Goal: Task Accomplishment & Management: Manage account settings

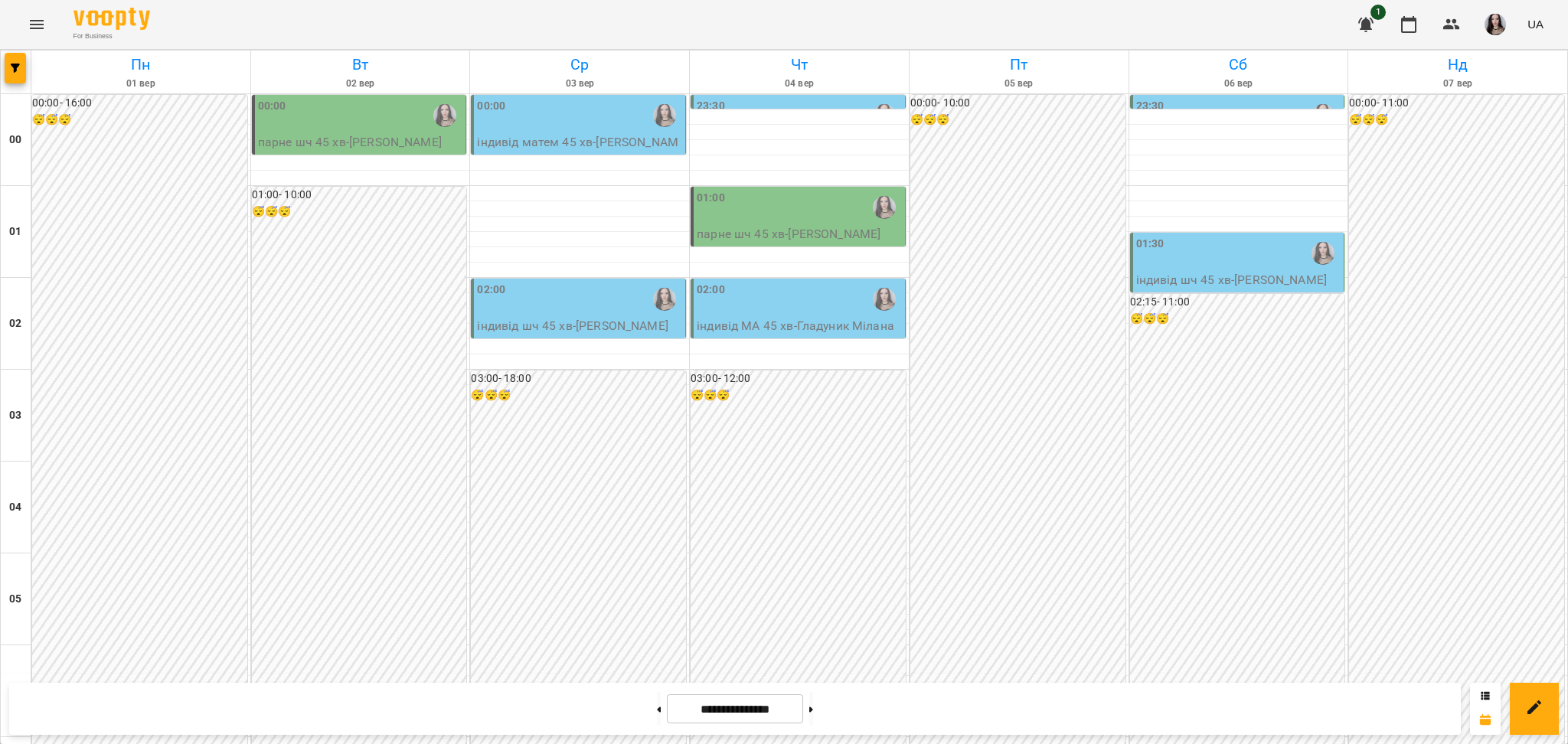
scroll to position [1624, 0]
click at [657, 708] on button at bounding box center [659, 709] width 4 height 34
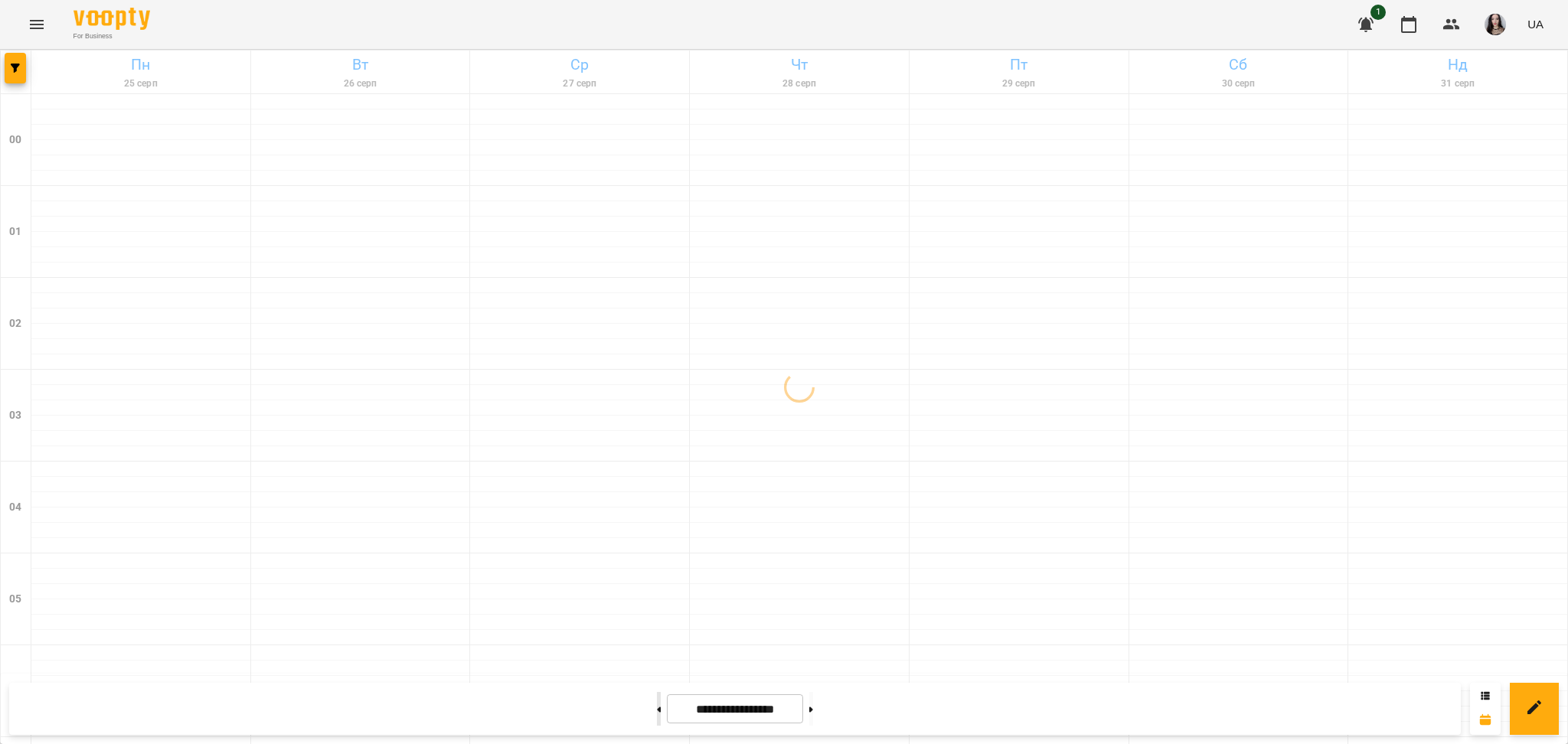
click at [657, 708] on button at bounding box center [659, 709] width 4 height 34
type input "**********"
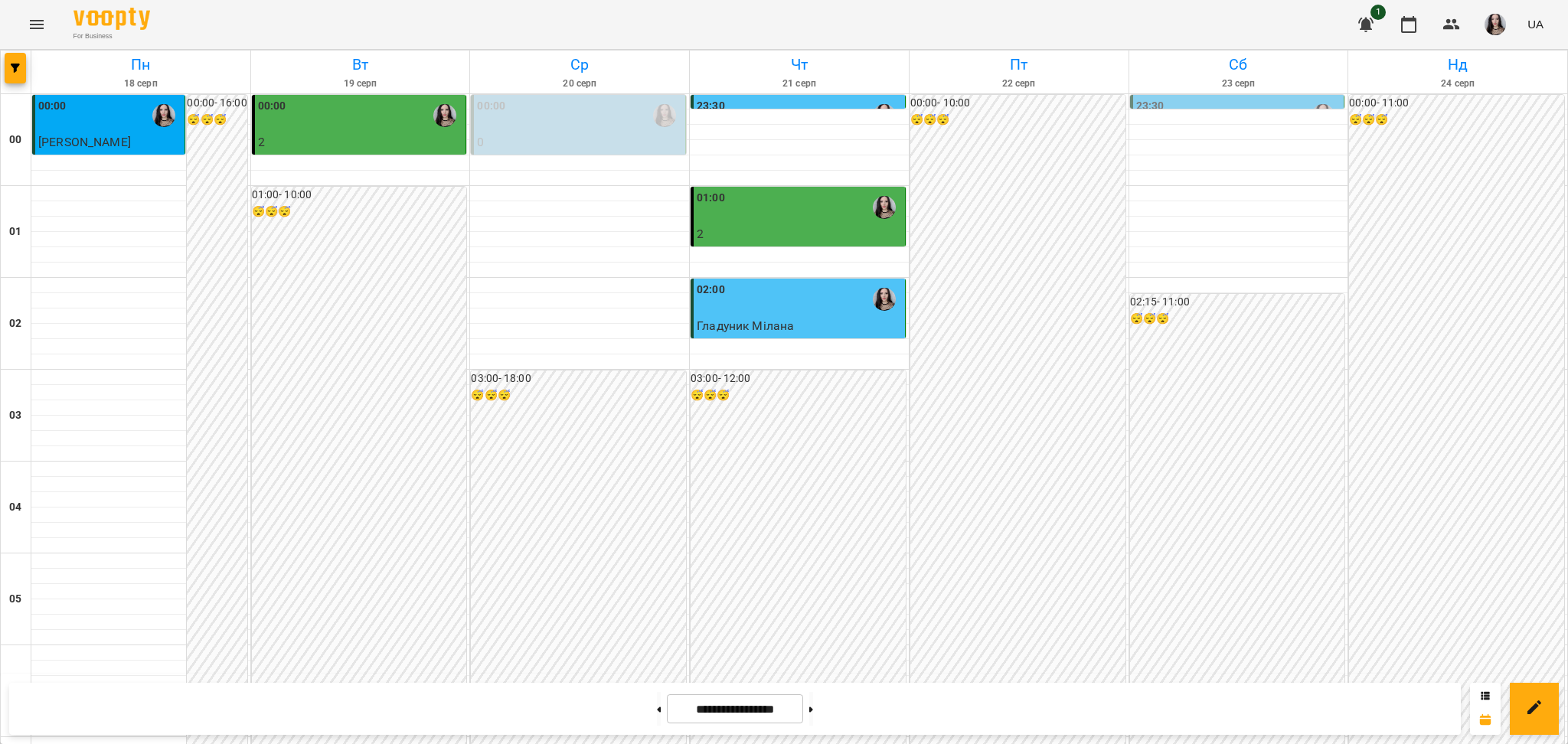
scroll to position [774, 0]
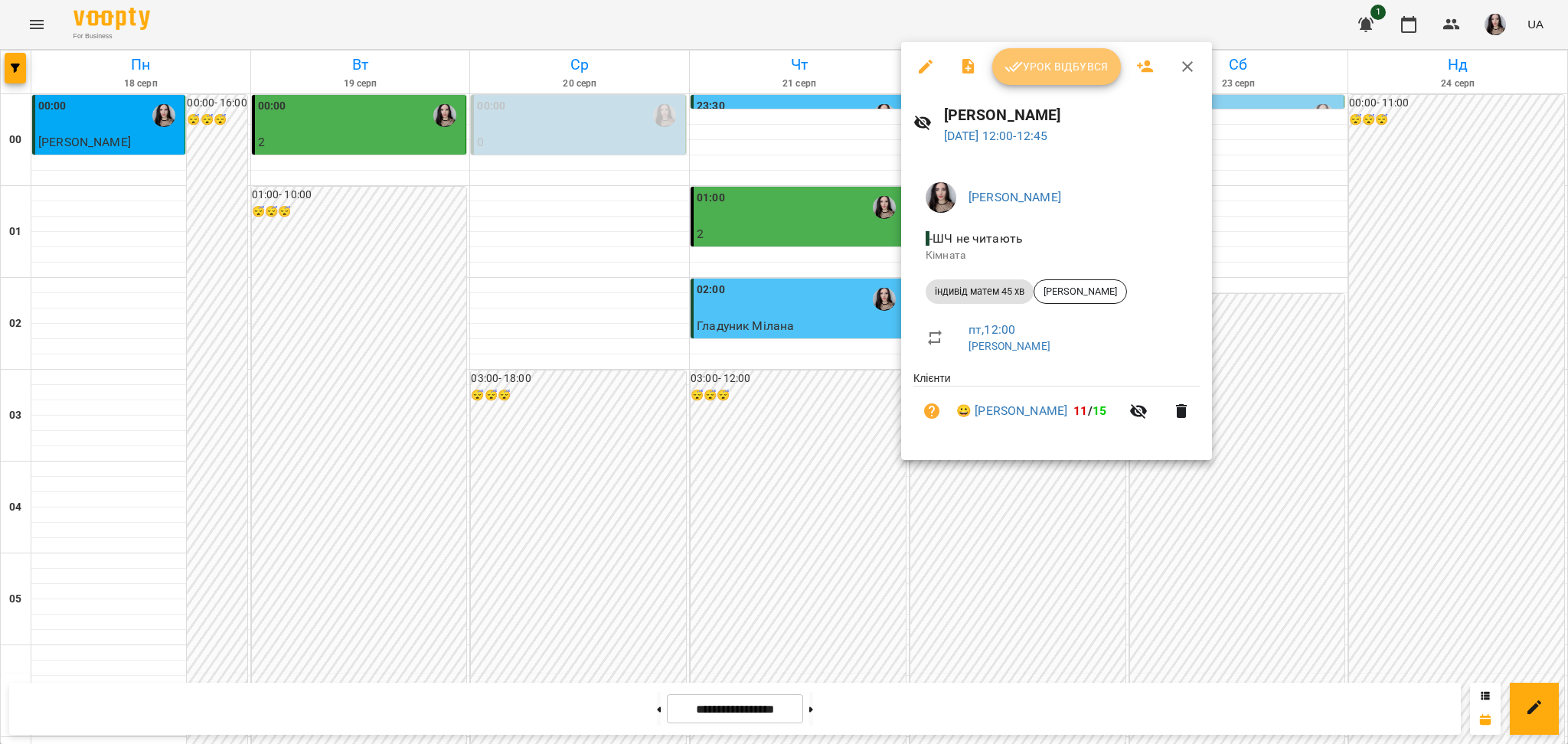
click at [1069, 67] on span "Урок відбувся" at bounding box center [1056, 66] width 104 height 18
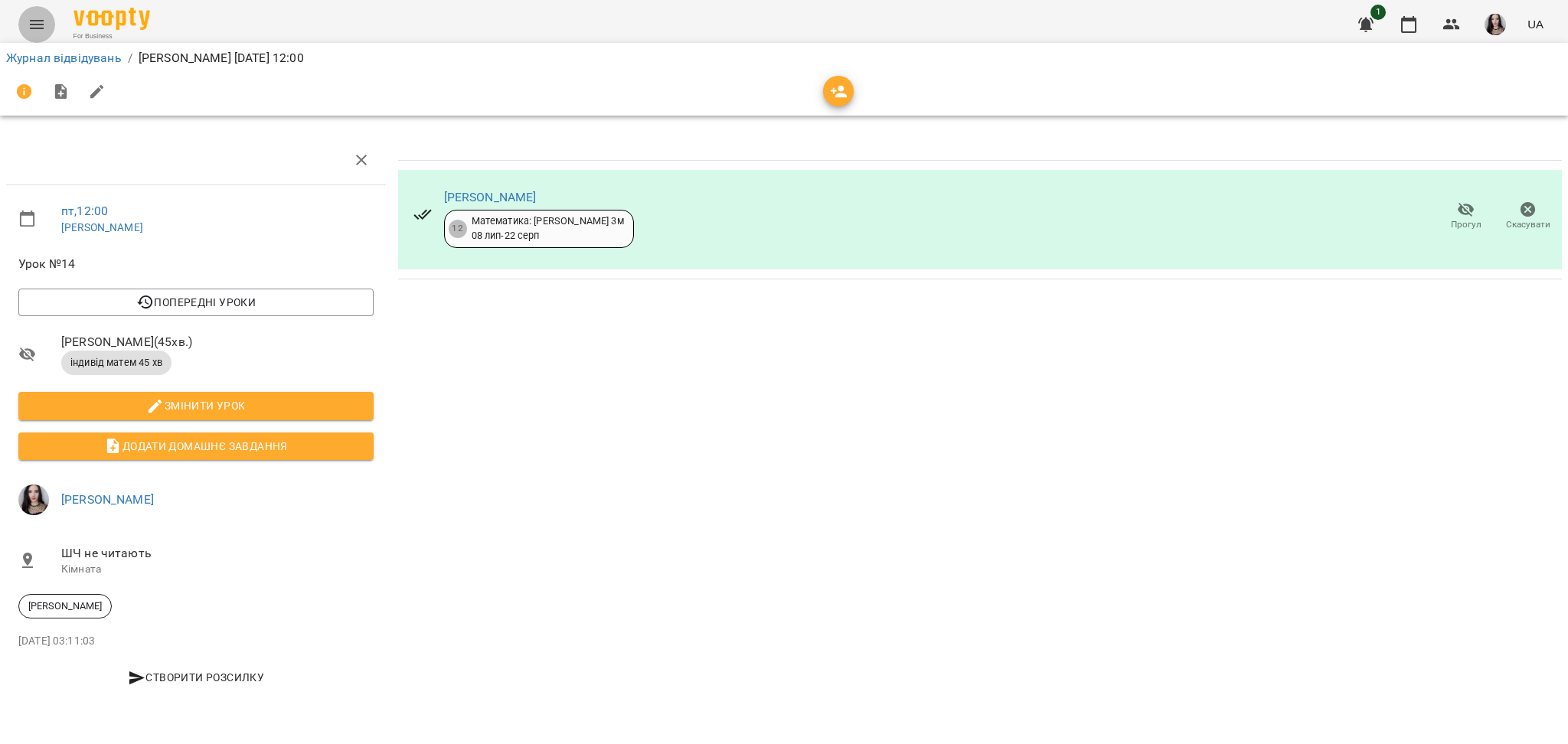
click at [29, 17] on icon "Menu" at bounding box center [36, 24] width 18 height 18
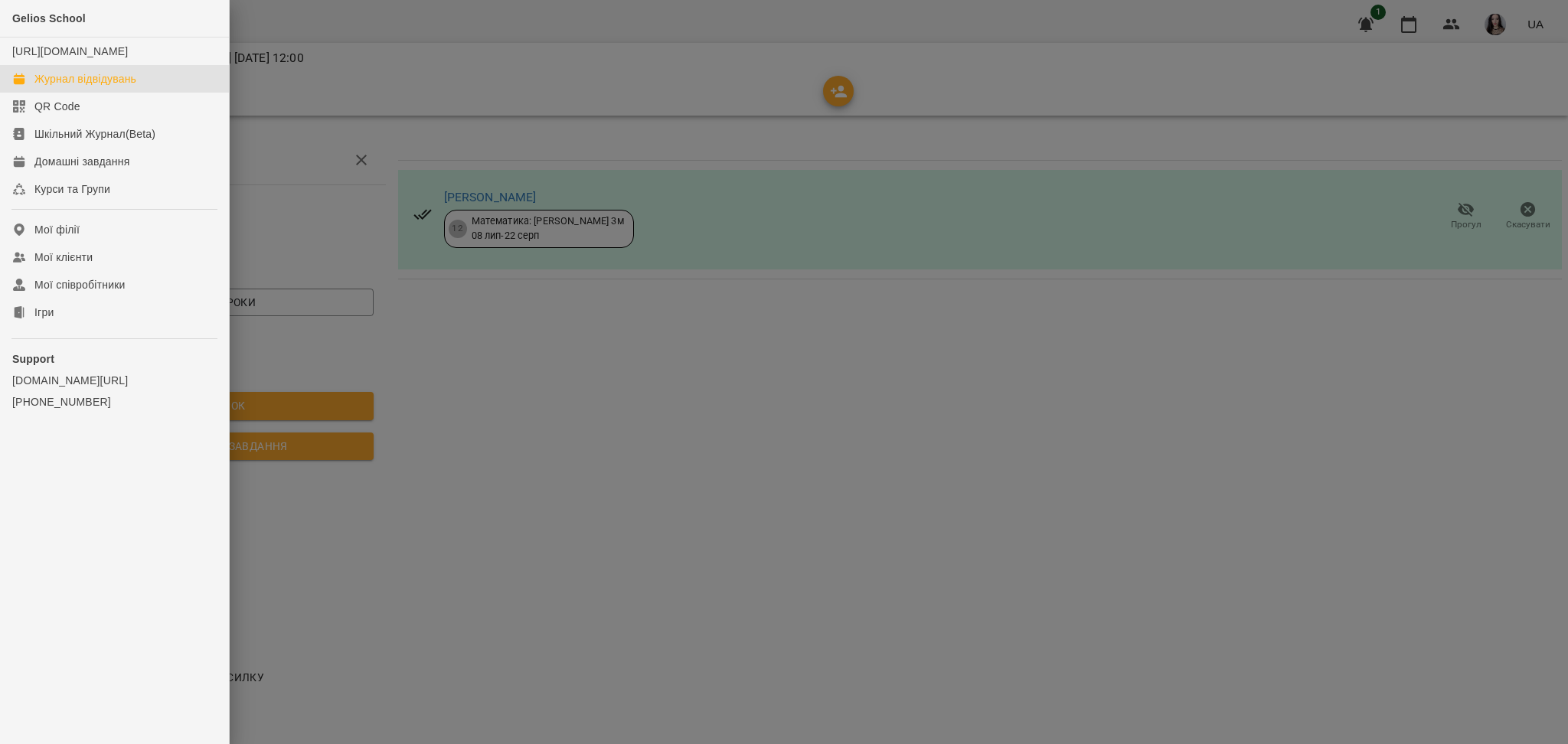
click at [114, 86] on div "Журнал відвідувань" at bounding box center [85, 79] width 102 height 16
